Goal: Task Accomplishment & Management: Manage account settings

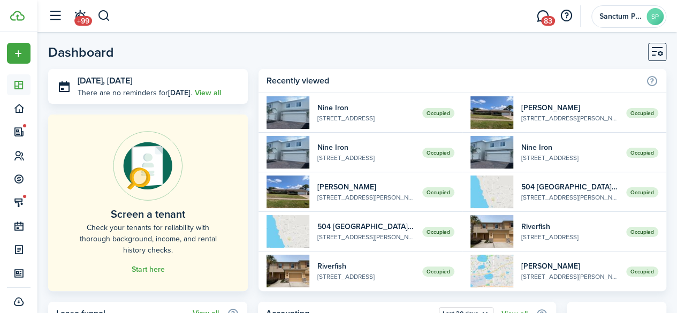
scroll to position [7, 0]
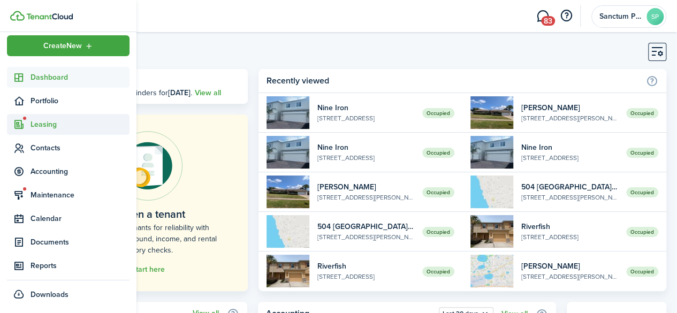
click at [32, 122] on span "Leasing" at bounding box center [79, 124] width 99 height 11
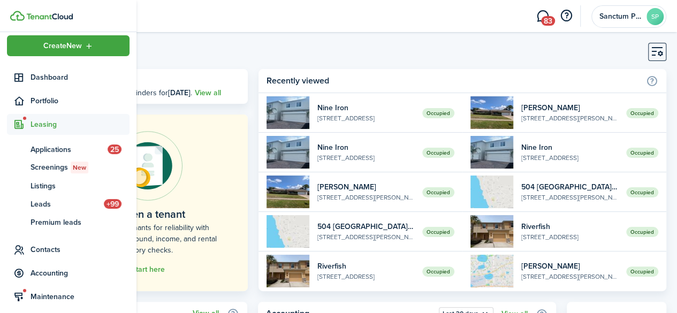
scroll to position [107, 0]
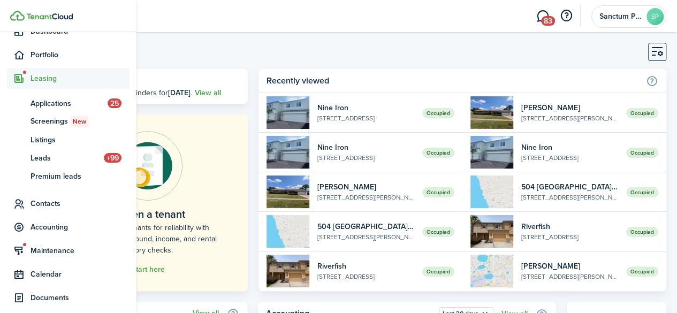
click at [47, 78] on span "Leasing" at bounding box center [79, 78] width 99 height 11
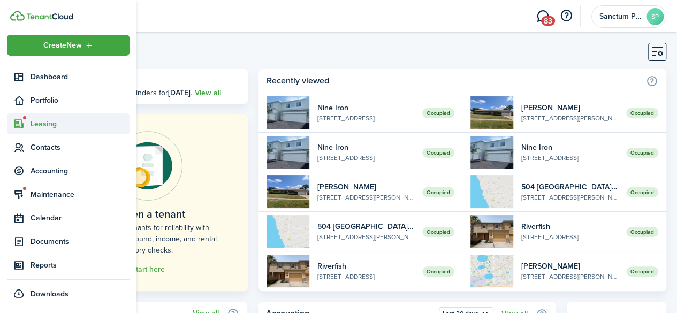
scroll to position [7, 0]
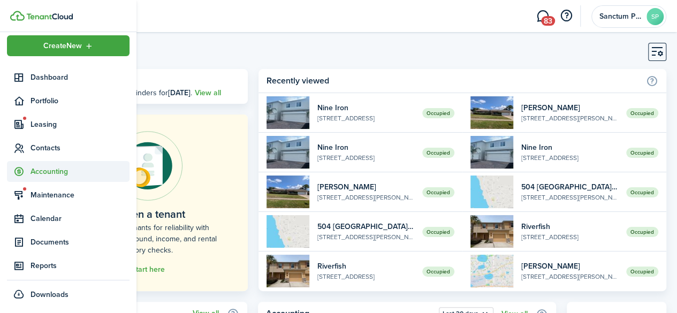
click at [44, 170] on span "Accounting" at bounding box center [79, 171] width 99 height 11
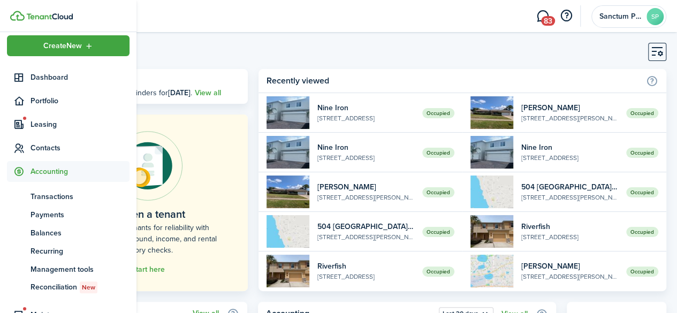
scroll to position [53, 0]
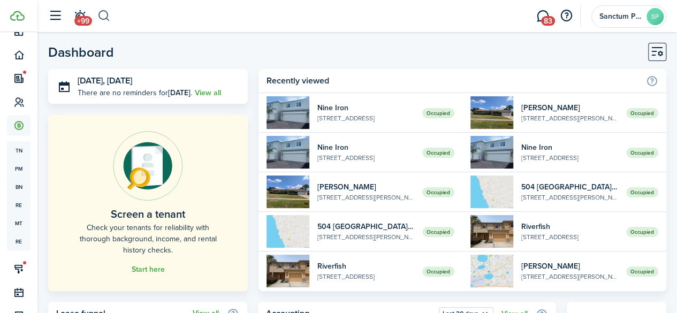
click at [108, 19] on button "button" at bounding box center [103, 16] width 13 height 18
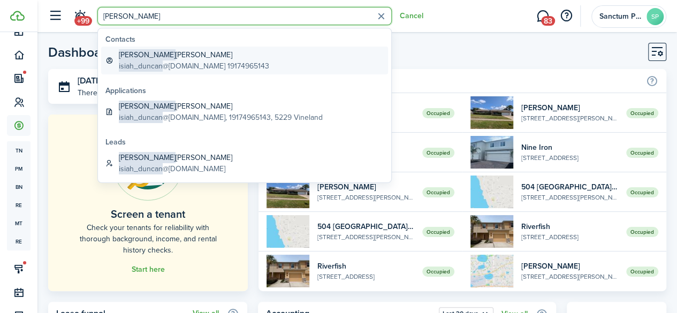
type input "[PERSON_NAME]"
click at [157, 66] on span "isiah_duncan" at bounding box center [141, 65] width 44 height 11
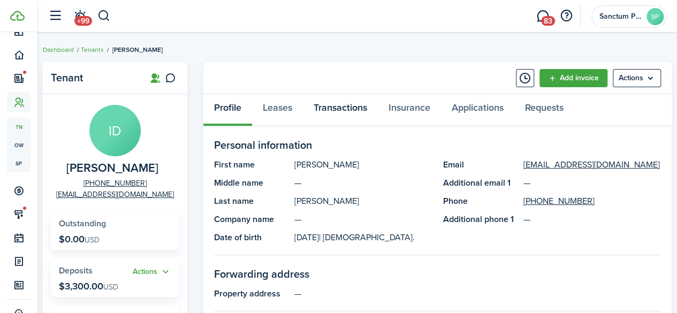
click at [328, 108] on link "Transactions" at bounding box center [340, 110] width 75 height 32
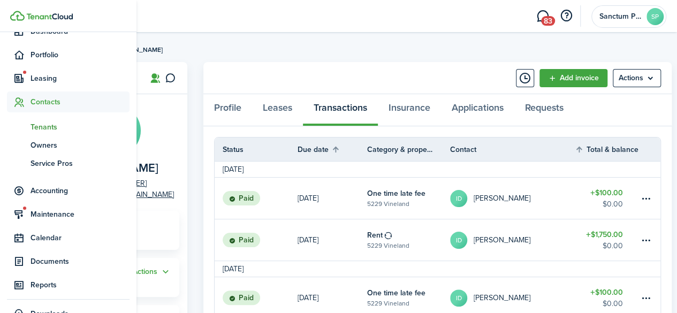
click at [45, 105] on span "Contacts" at bounding box center [79, 101] width 99 height 11
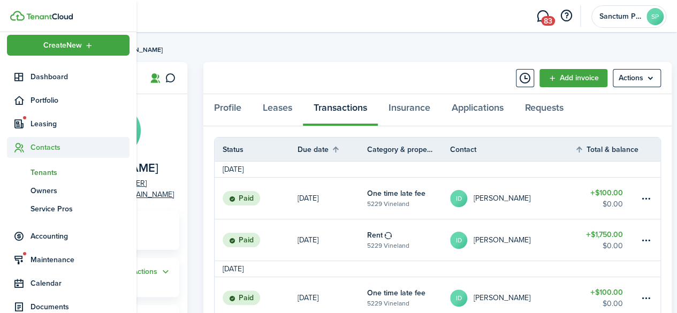
scroll to position [7, 0]
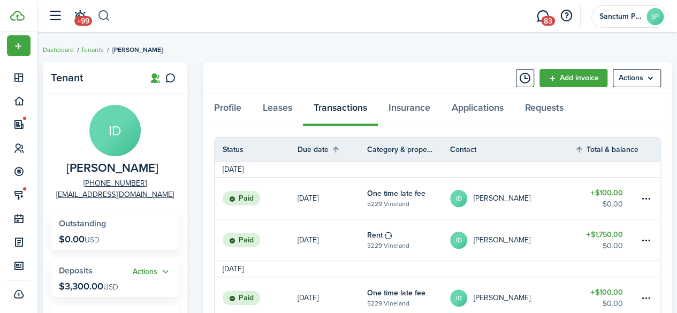
click at [106, 22] on button "button" at bounding box center [103, 16] width 13 height 18
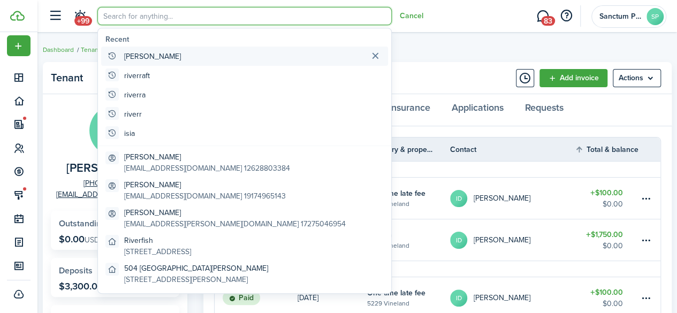
click at [142, 57] on global-search-item-title "[PERSON_NAME]" at bounding box center [152, 56] width 57 height 11
type input "[PERSON_NAME]"
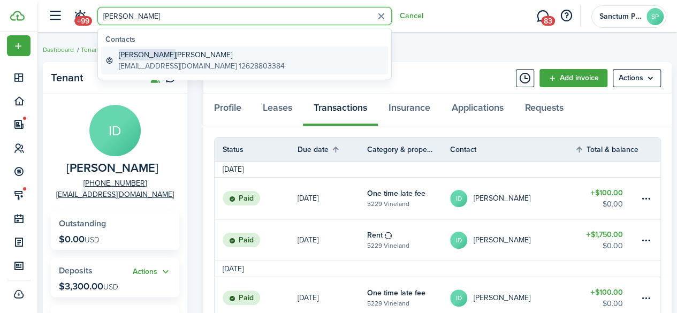
click at [164, 55] on global-search-item-title "[PERSON_NAME]" at bounding box center [202, 54] width 166 height 11
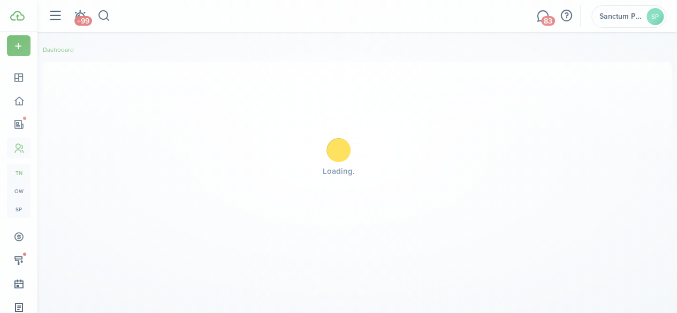
scroll to position [53, 0]
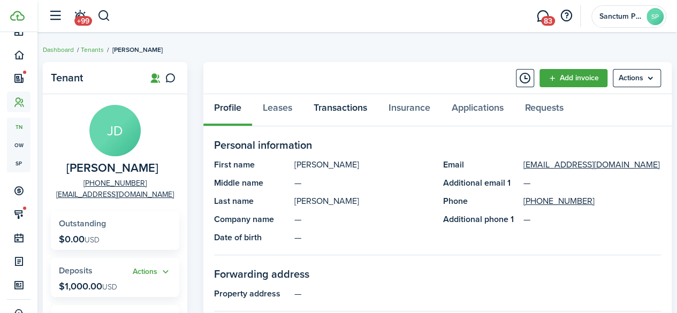
click at [345, 114] on link "Transactions" at bounding box center [340, 110] width 75 height 32
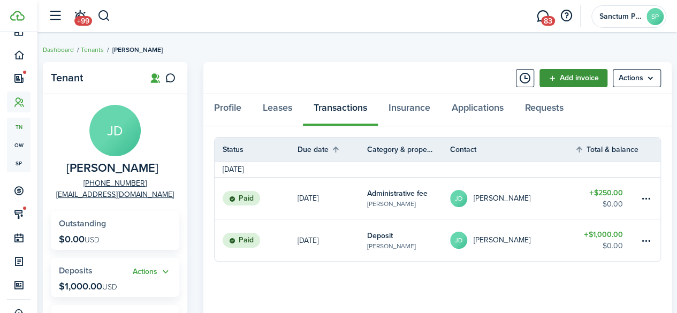
click at [576, 79] on link "Add invoice" at bounding box center [573, 78] width 68 height 18
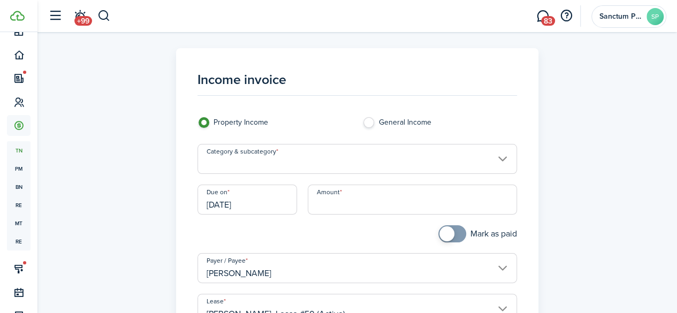
click at [305, 158] on input "Category & subcategory" at bounding box center [356, 159] width 319 height 30
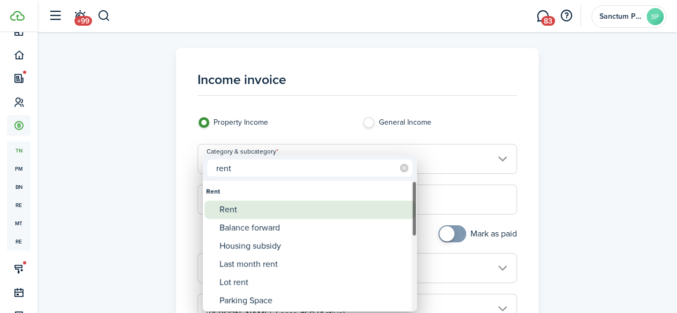
type input "rent"
click at [279, 210] on div "Rent" at bounding box center [313, 210] width 189 height 18
type input "Rent"
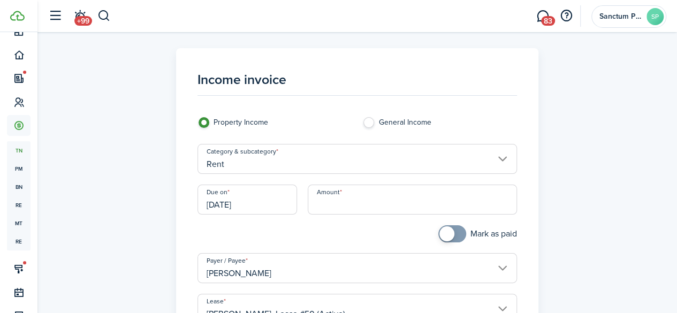
click at [362, 203] on input "Amount" at bounding box center [412, 200] width 209 height 30
type input "$1,000.00"
click at [357, 242] on div "Mark as paid" at bounding box center [439, 239] width 165 height 28
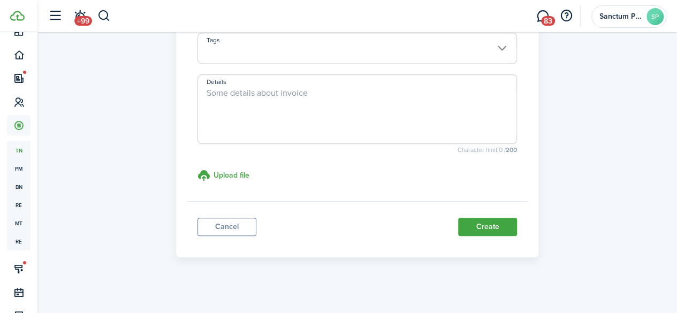
scroll to position [307, 0]
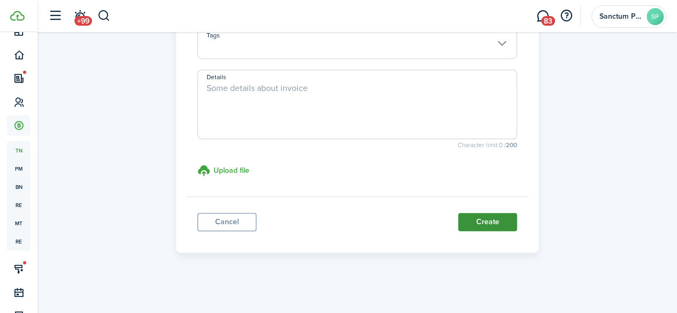
click at [464, 218] on button "Create" at bounding box center [487, 222] width 59 height 18
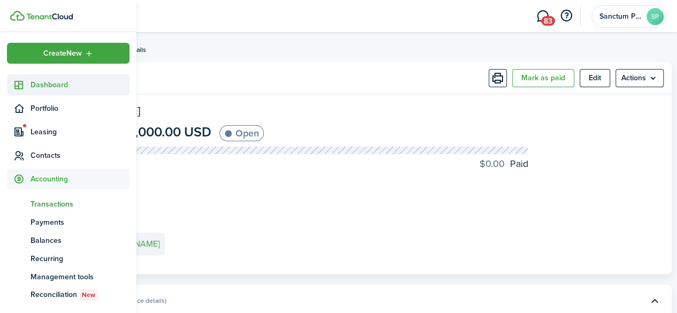
click at [42, 86] on span "Dashboard" at bounding box center [79, 84] width 99 height 11
